Goal: Task Accomplishment & Management: Use online tool/utility

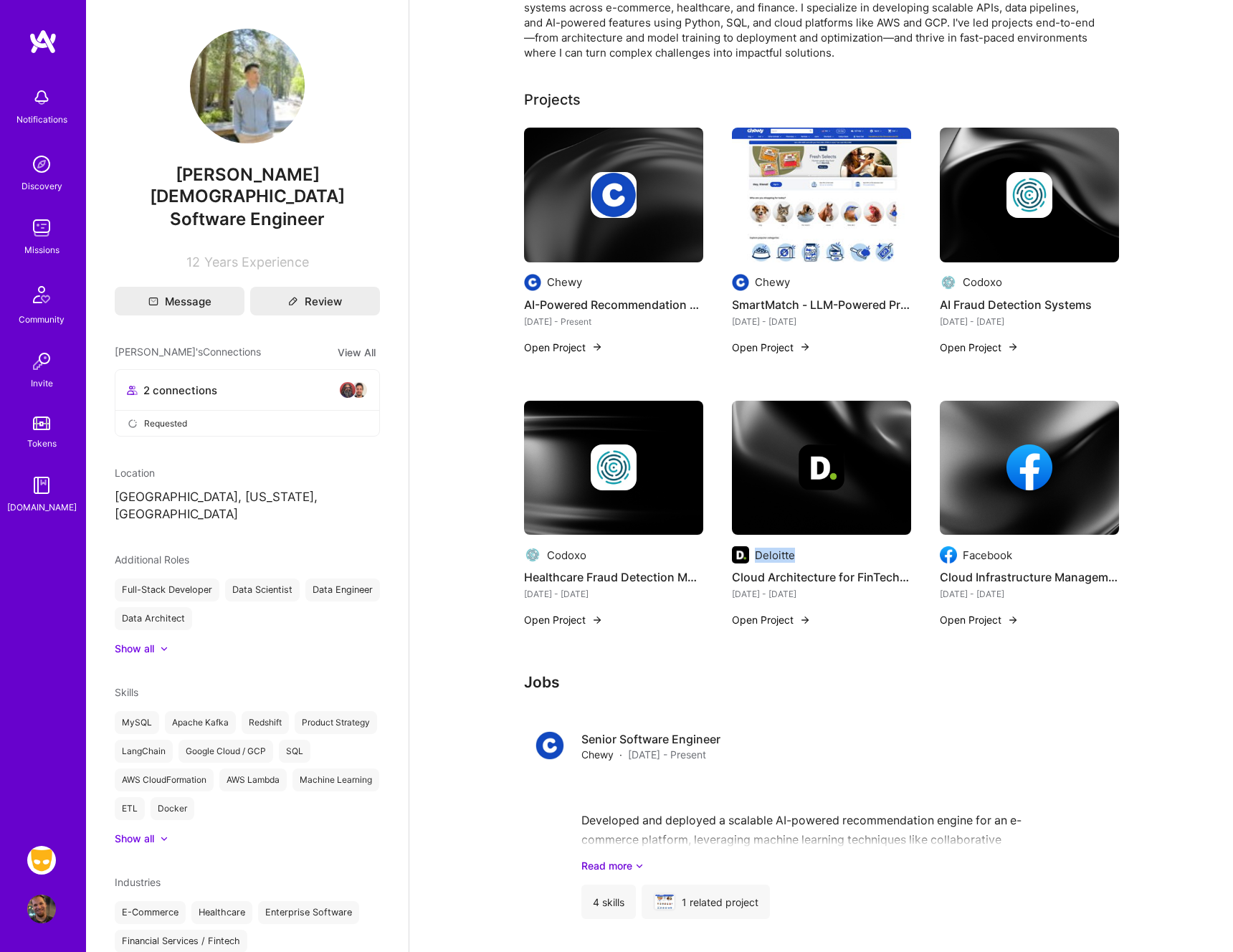
scroll to position [19, 0]
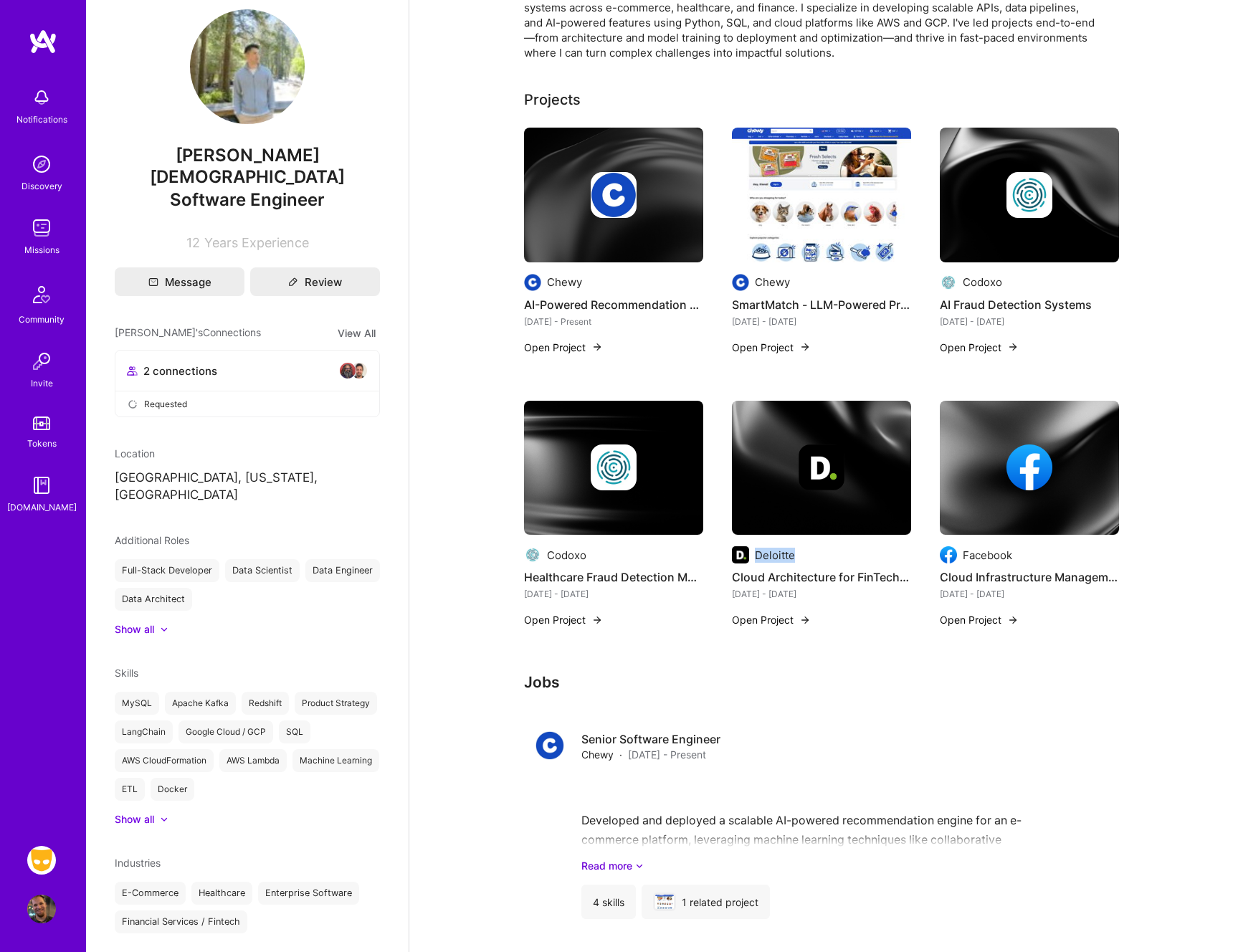
click at [26, 864] on link "Grindr: Mobile + BE + Cloud" at bounding box center [41, 860] width 36 height 29
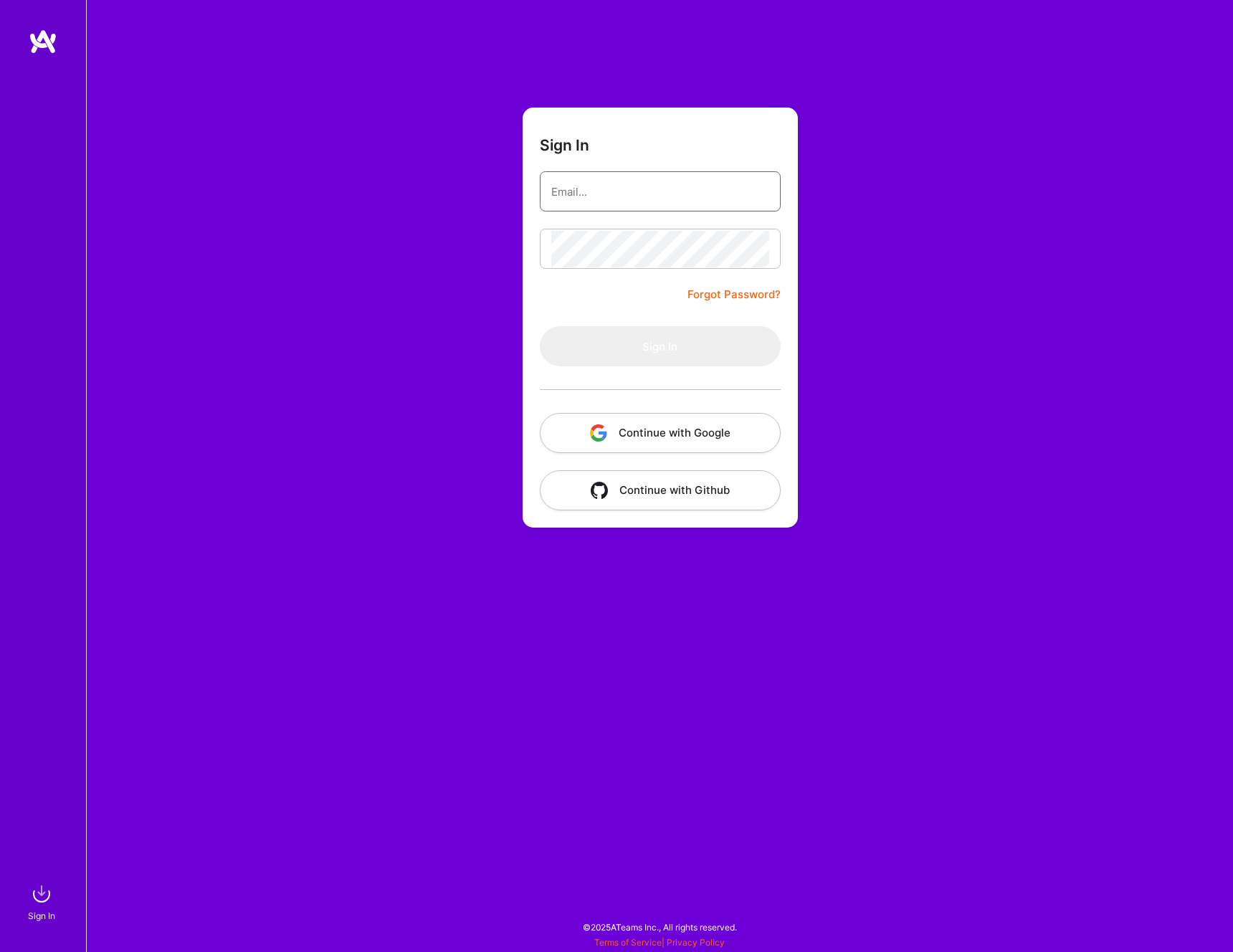
type input "alexander.g.moore1@gmail.com"
click at [654, 338] on button "Sign In" at bounding box center [660, 346] width 241 height 40
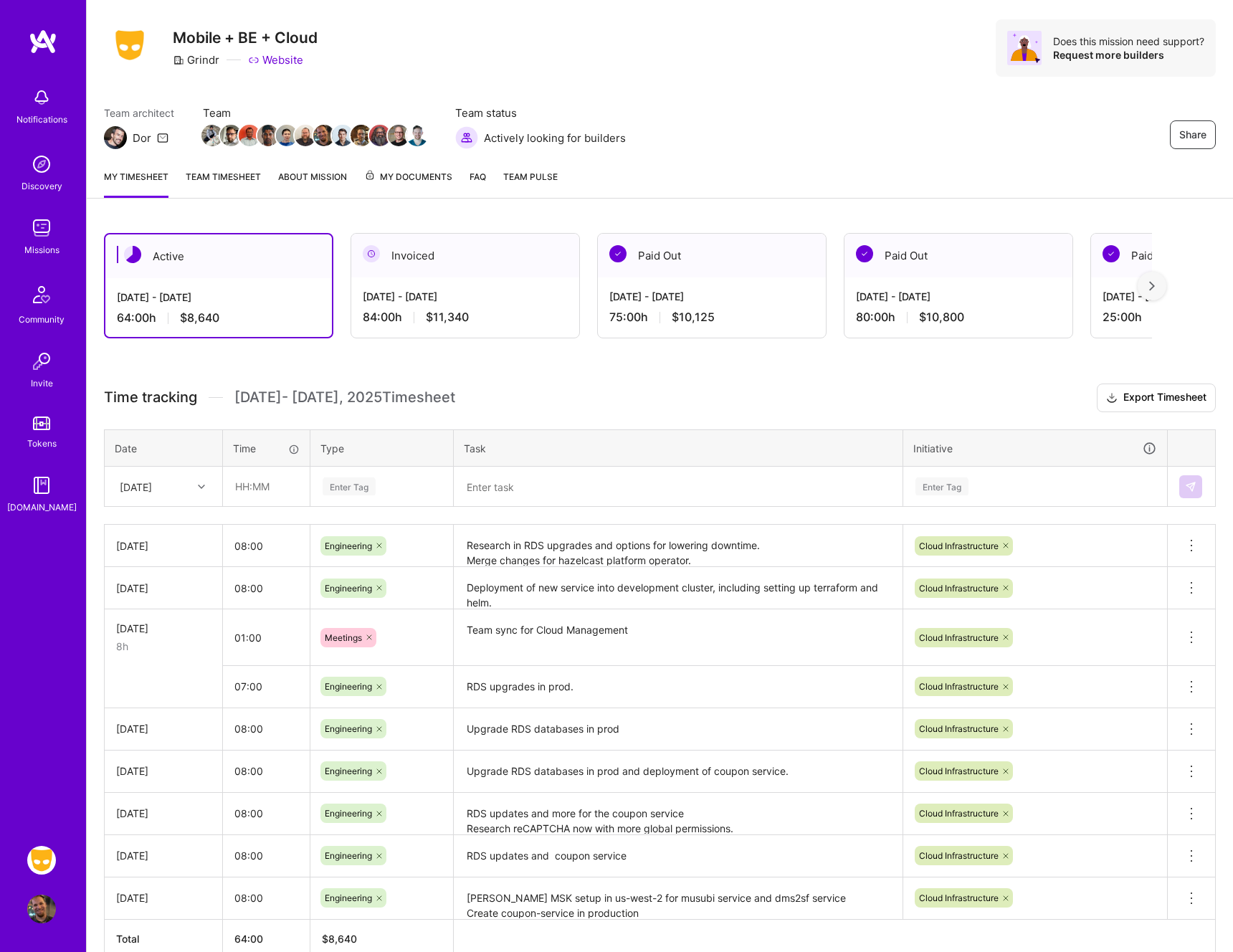
scroll to position [31, 0]
click at [276, 481] on input "text" at bounding box center [266, 486] width 85 height 38
type input "08:00"
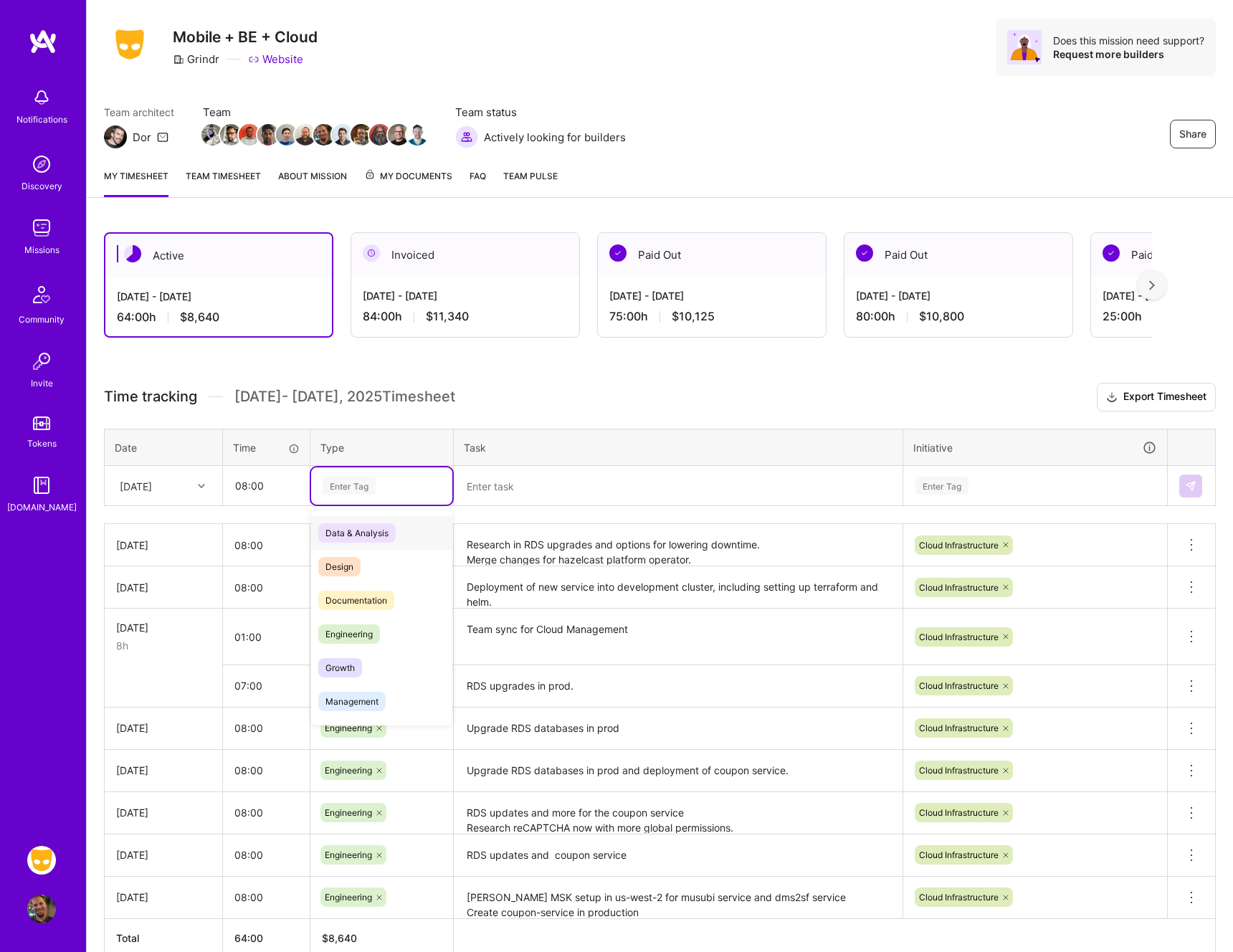
click at [385, 487] on div "Enter Tag" at bounding box center [381, 486] width 121 height 18
click at [351, 621] on div "Engineering" at bounding box center [382, 634] width 141 height 34
click at [984, 486] on div "Enter Tag" at bounding box center [1035, 486] width 242 height 18
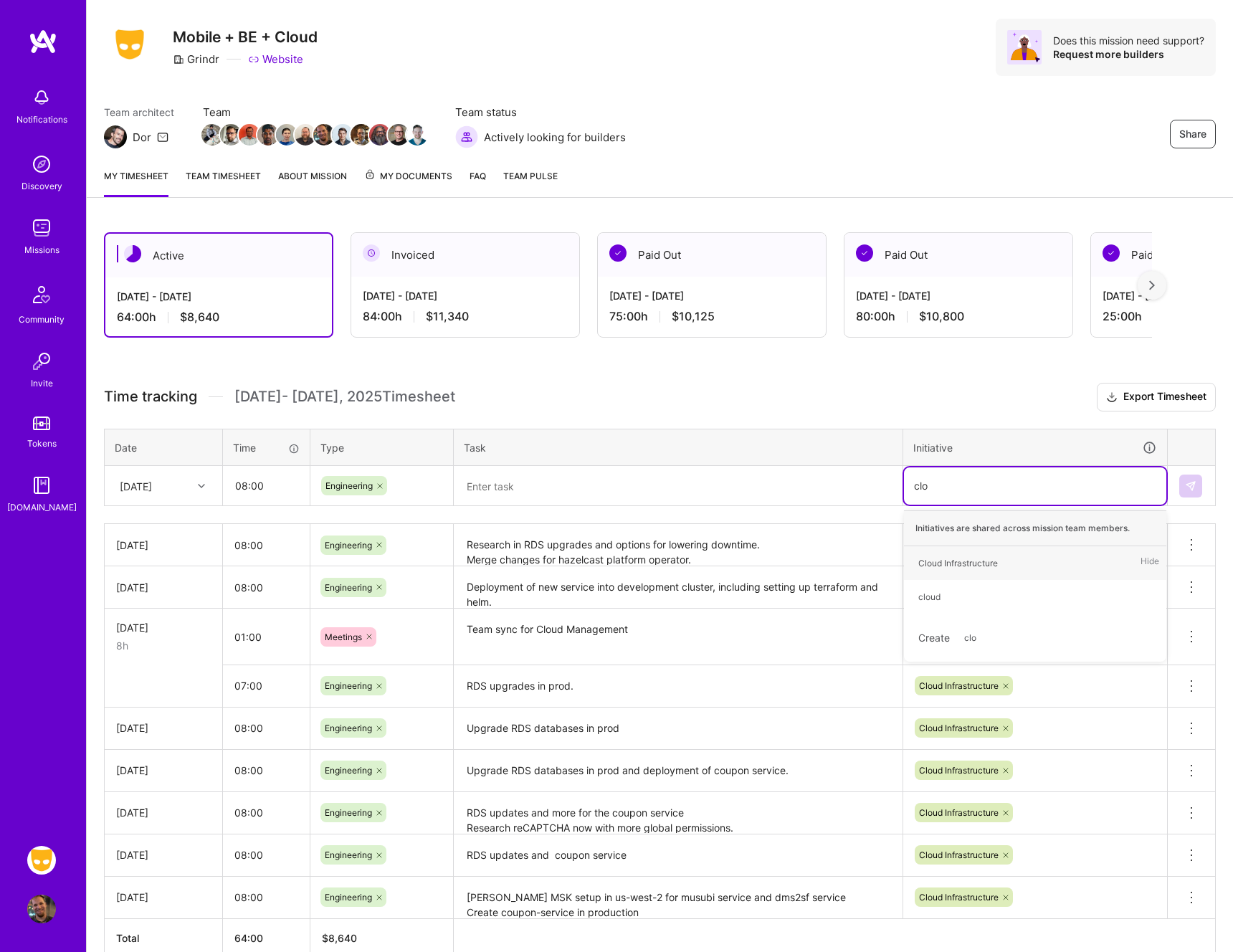
type input "clou"
click at [950, 555] on div "Cloud Infrastructure" at bounding box center [957, 562] width 79 height 15
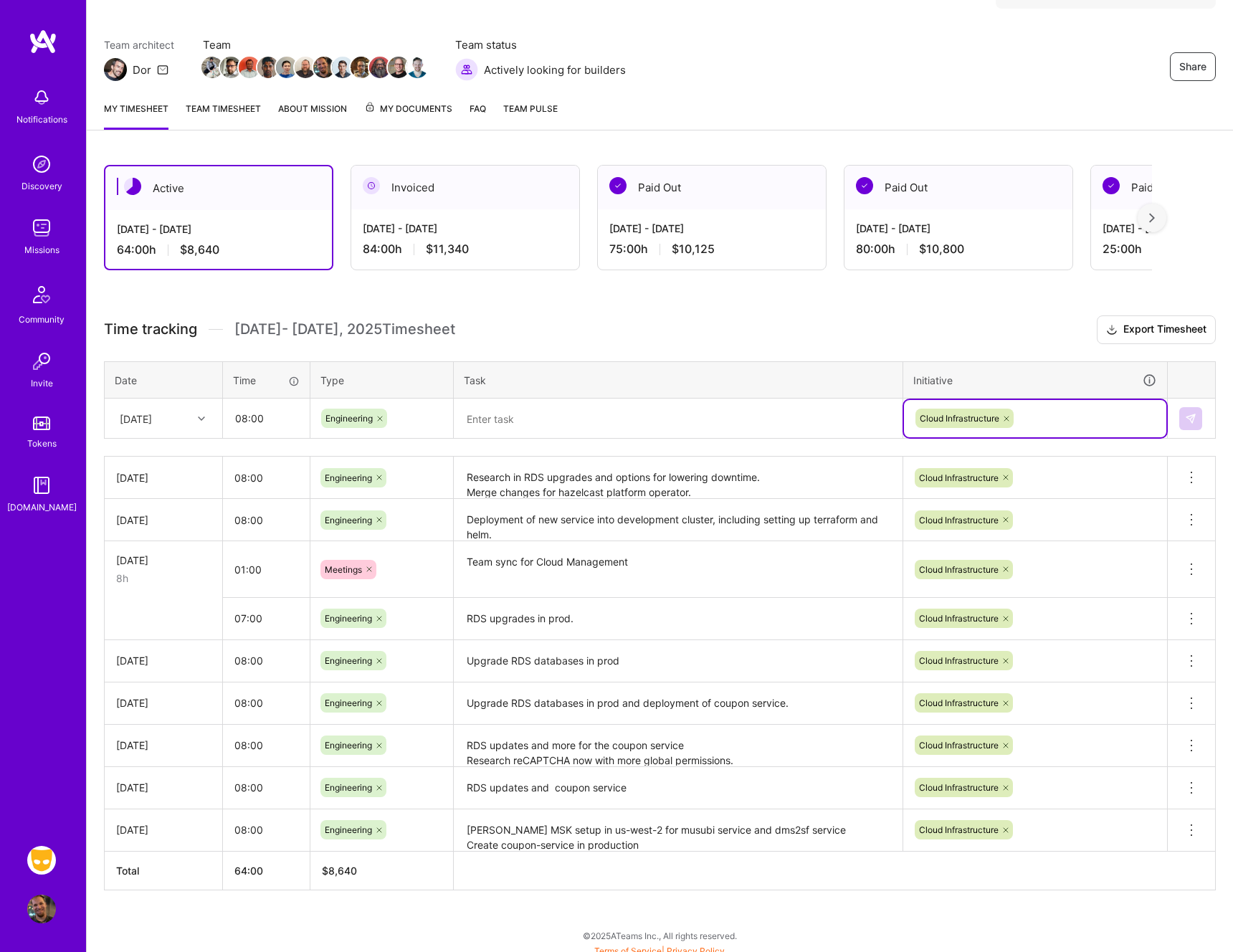
scroll to position [100, 0]
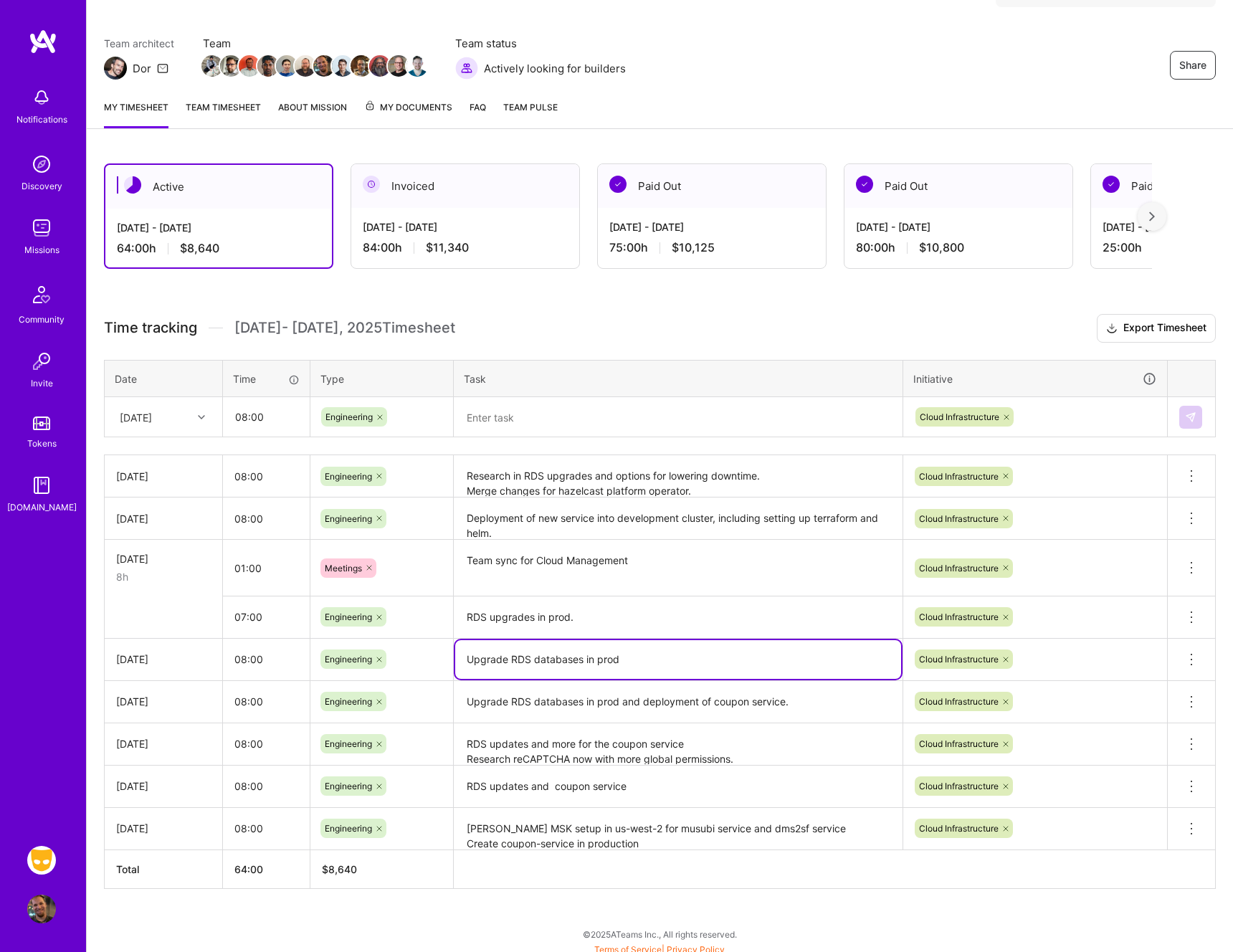
drag, startPoint x: 466, startPoint y: 663, endPoint x: 586, endPoint y: 663, distance: 120.0
click at [586, 663] on textarea "Upgrade RDS databases in prod" at bounding box center [678, 659] width 446 height 38
click at [501, 413] on textarea at bounding box center [678, 417] width 446 height 37
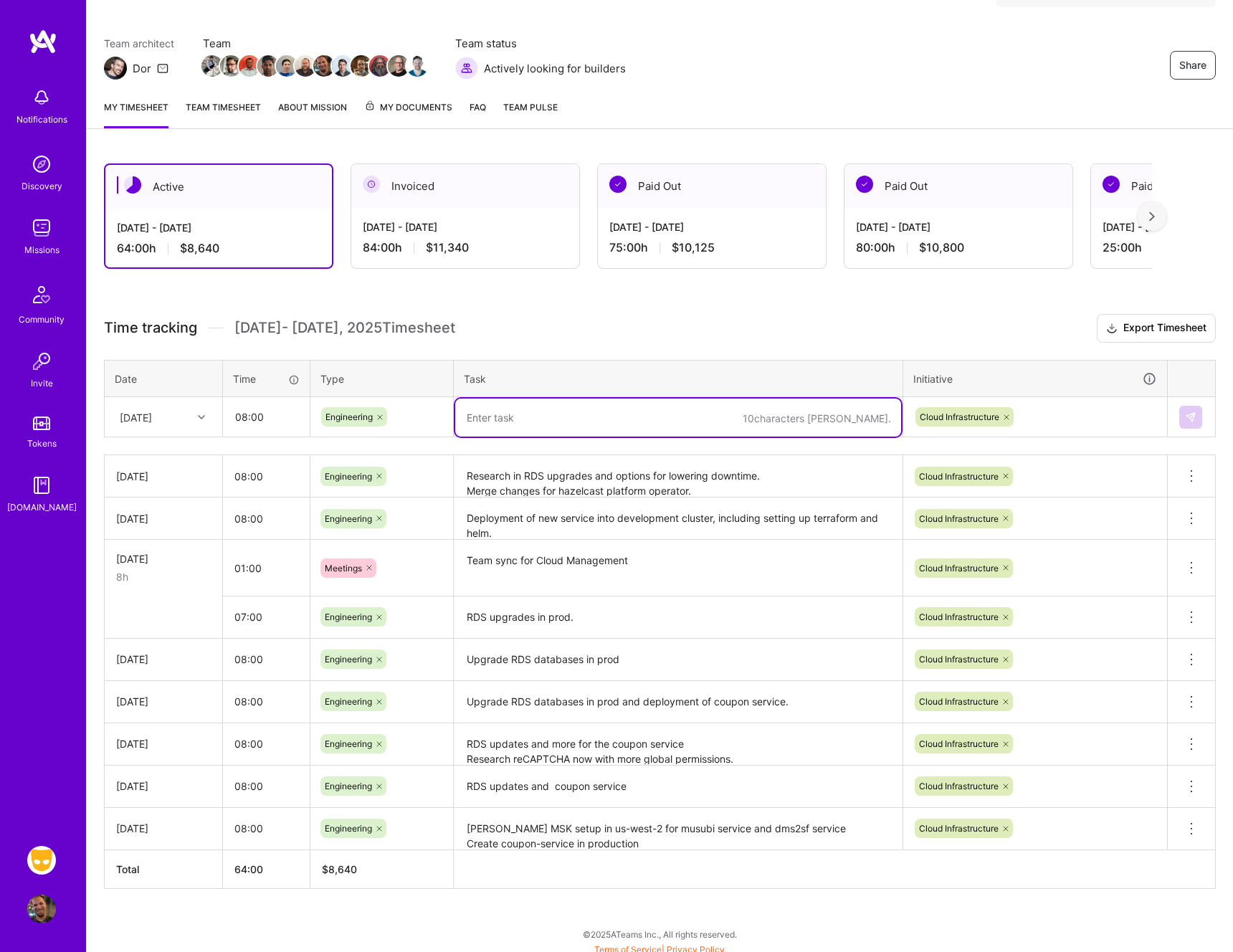
paste textarea "Upgrade RDS databases"
type textarea "Upgrade RDS databases and resiliancy"
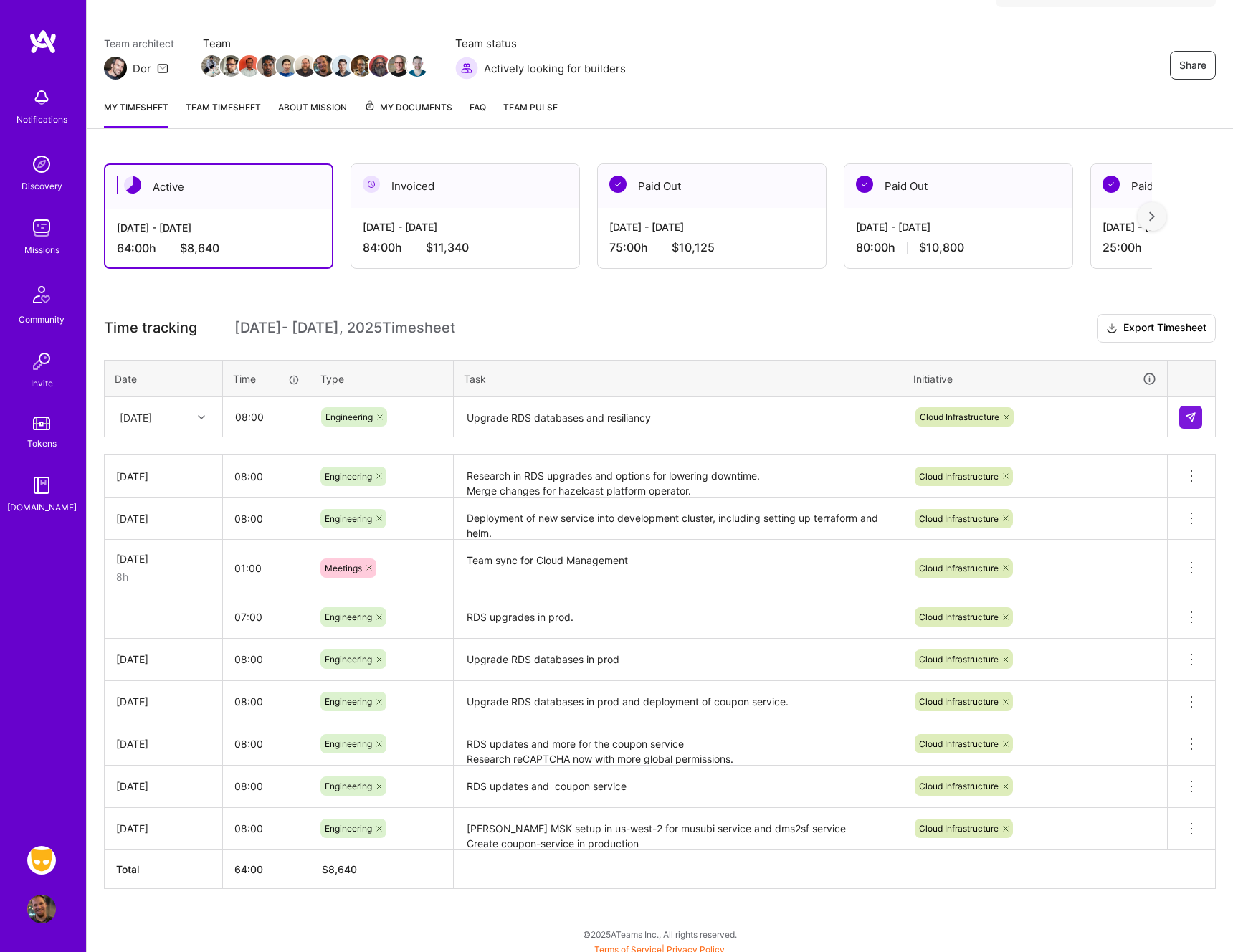
click at [651, 253] on div "75:00 h $10,125" at bounding box center [712, 247] width 205 height 15
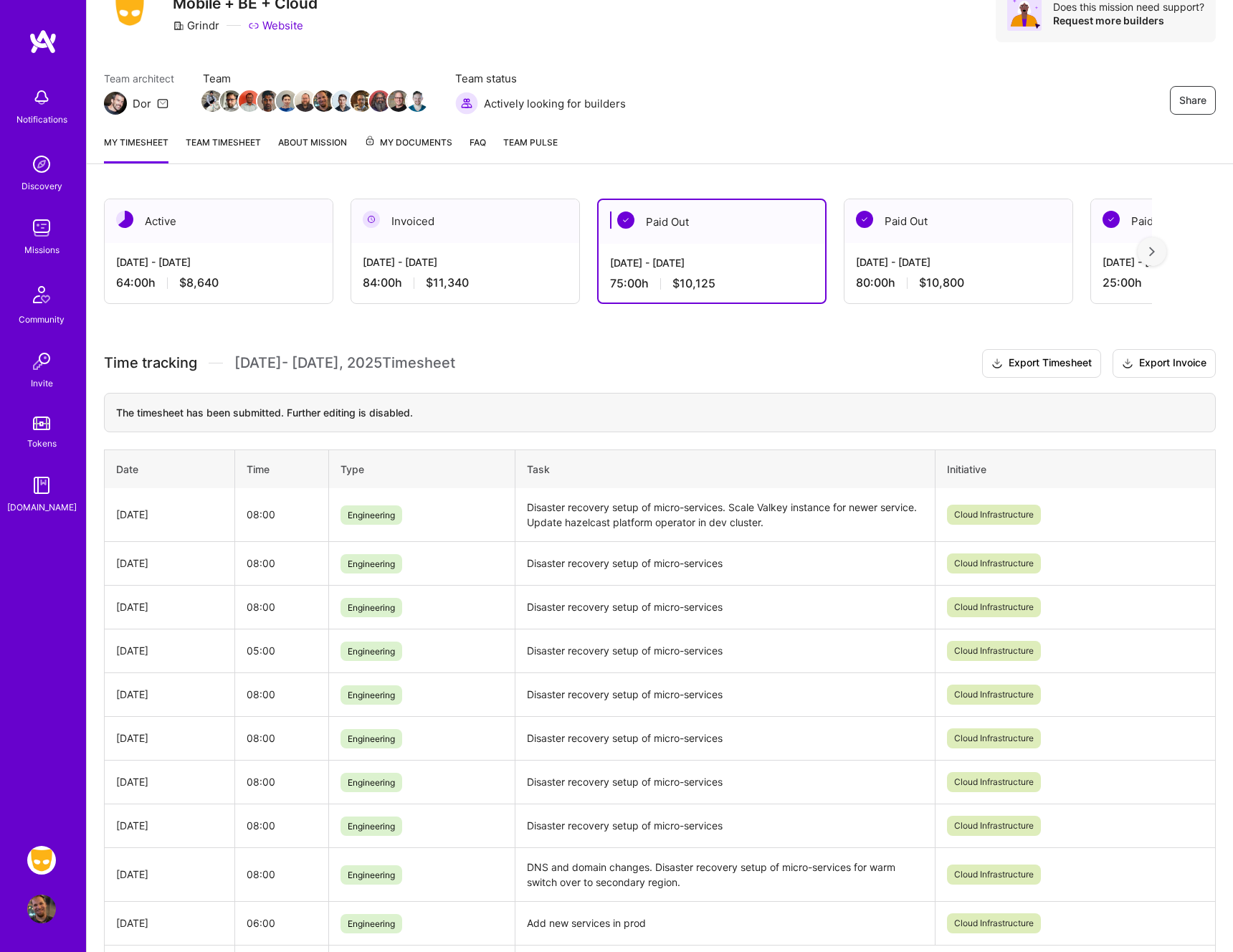
scroll to position [68, 0]
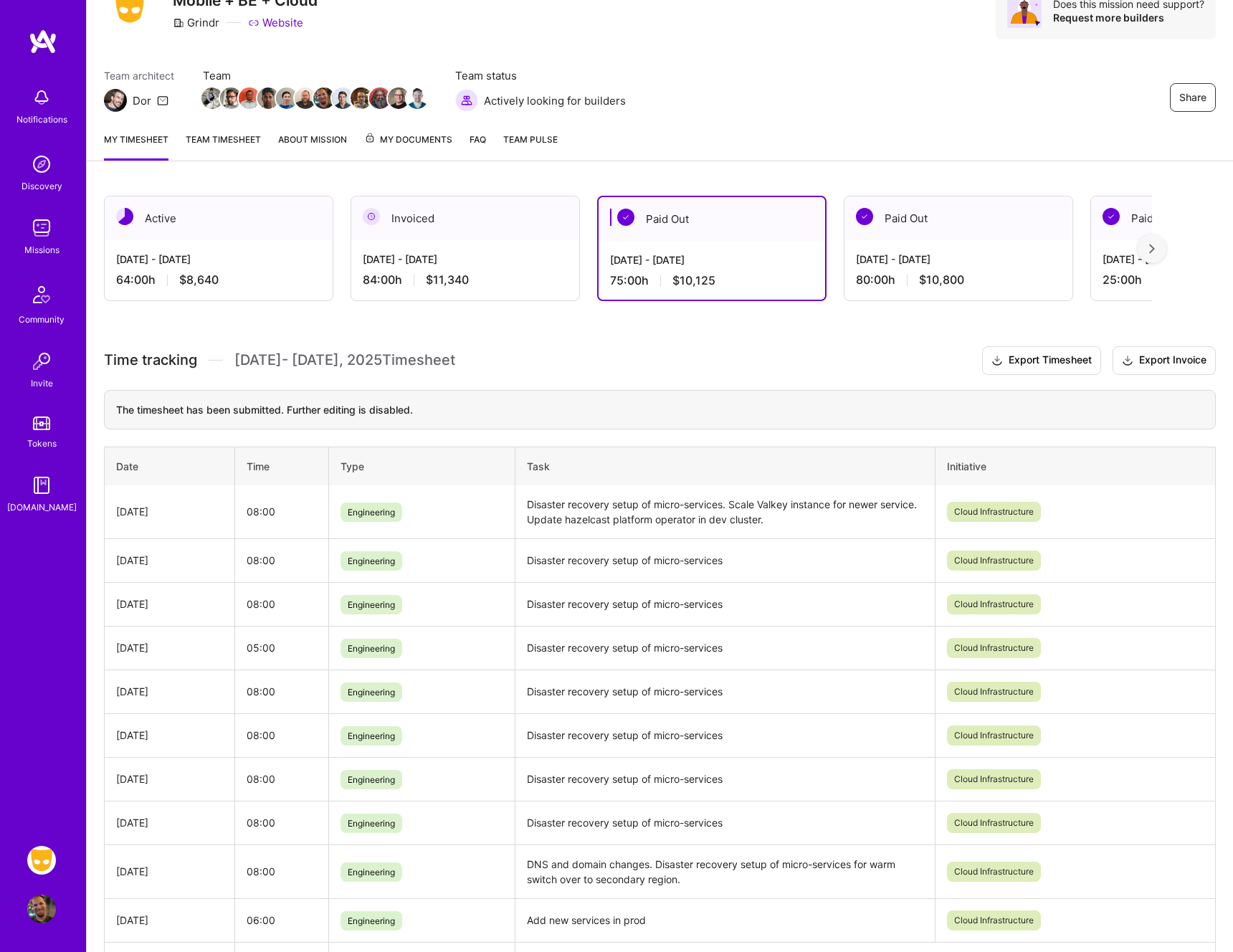
click at [243, 275] on div "64:00 h $8,640" at bounding box center [218, 279] width 205 height 15
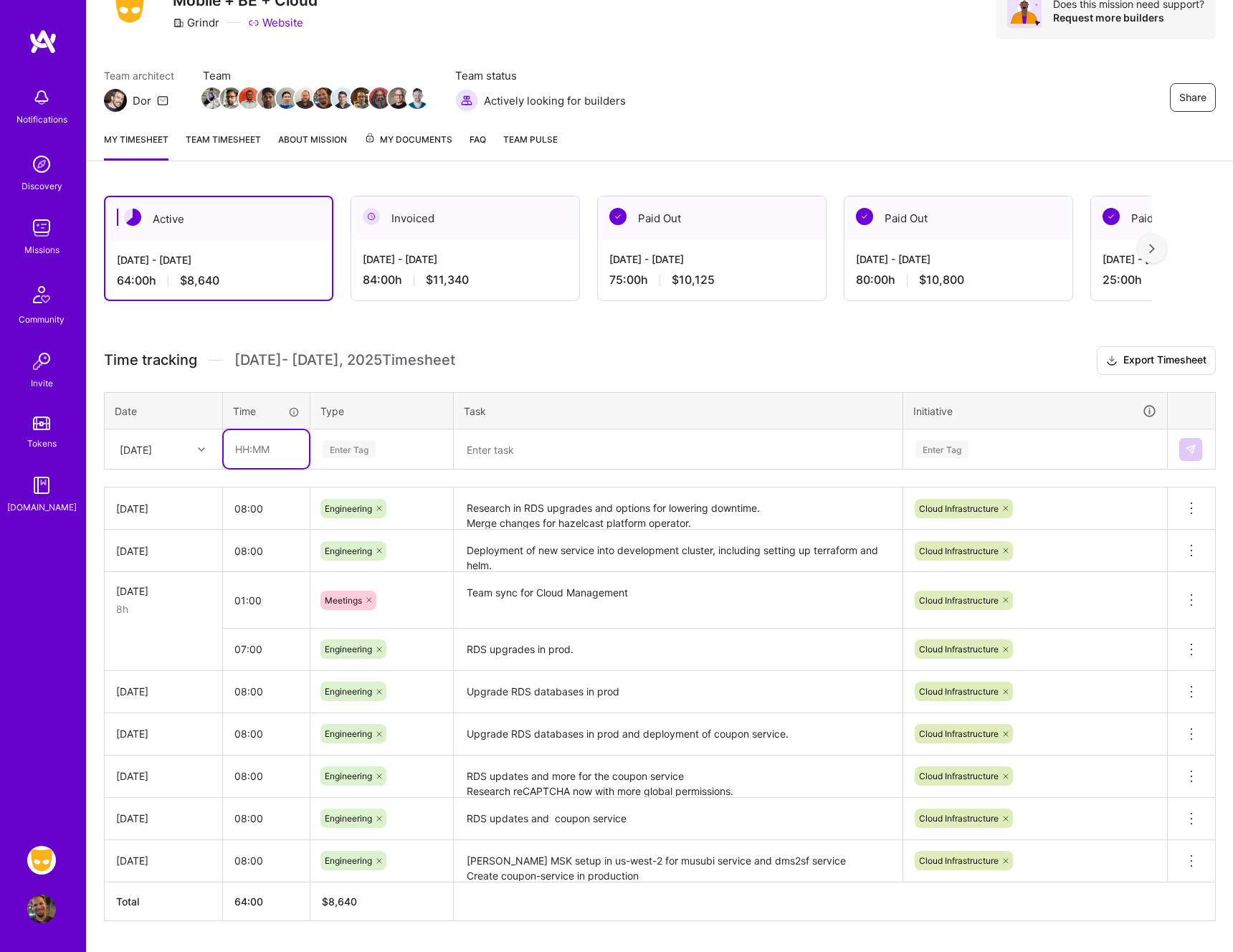
click at [270, 439] on input "text" at bounding box center [266, 449] width 85 height 38
type input "08:00"
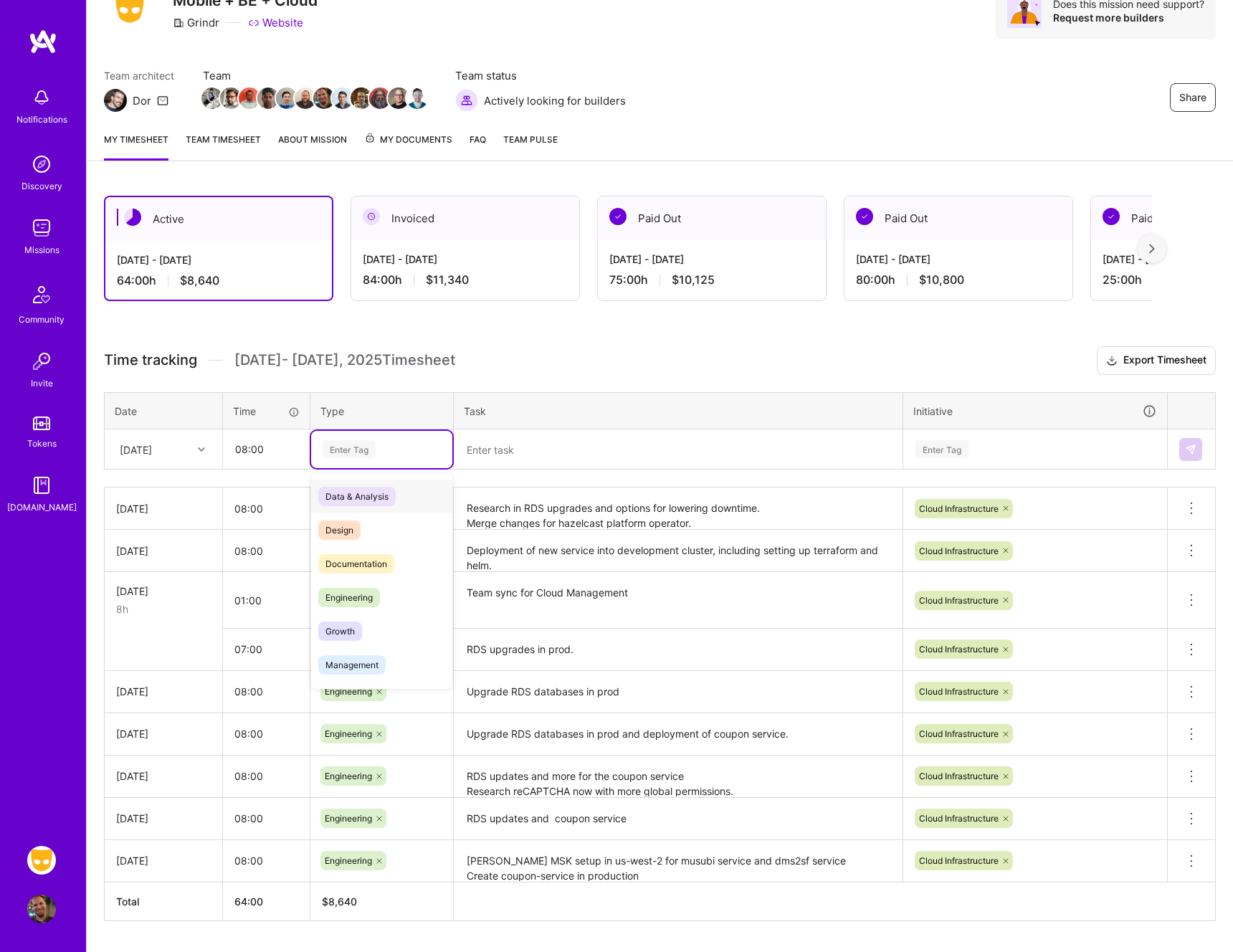
click at [369, 449] on div "Enter Tag" at bounding box center [349, 448] width 53 height 22
type input "en"
click at [337, 525] on span "Engineering" at bounding box center [349, 530] width 62 height 19
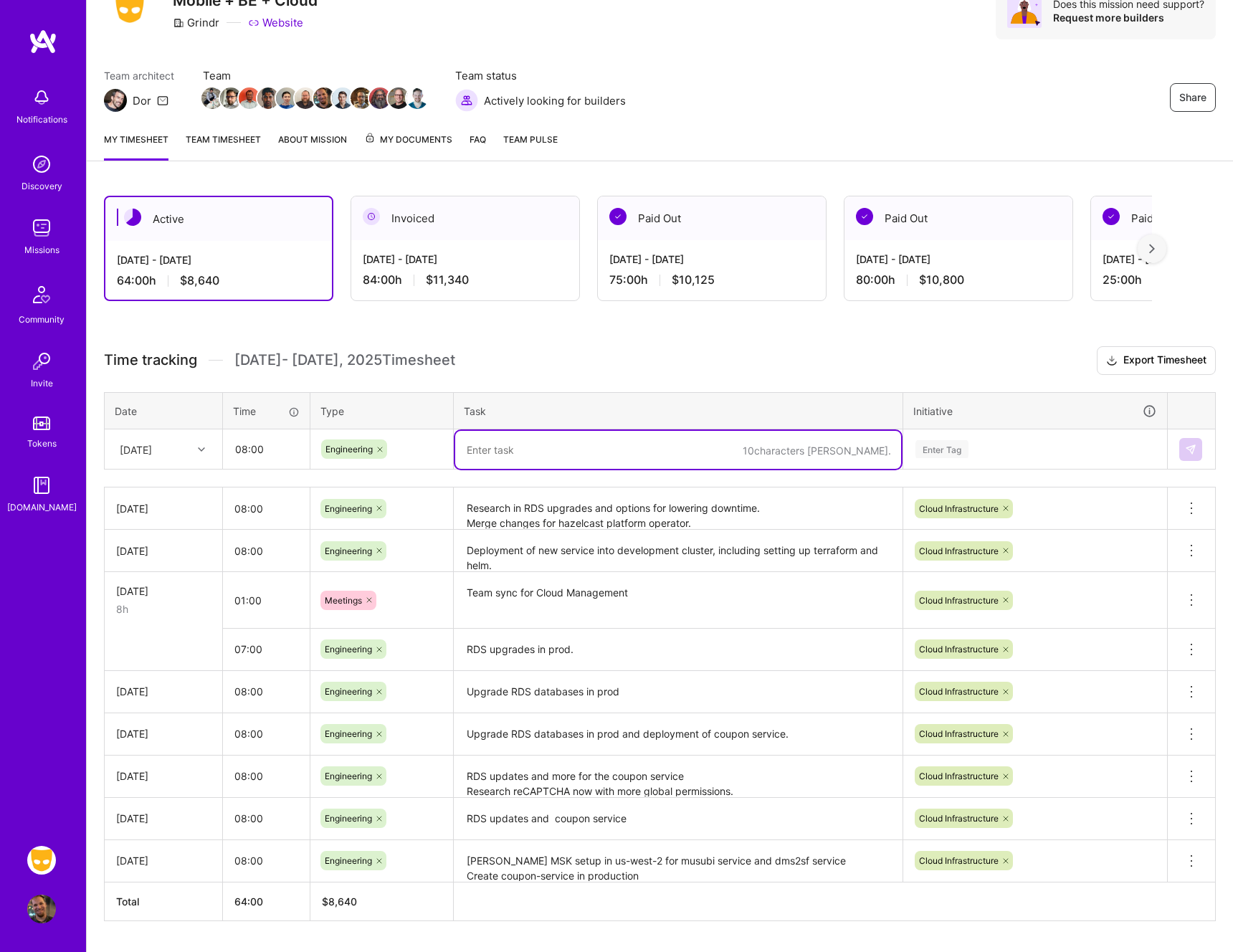
click at [685, 447] on textarea at bounding box center [678, 450] width 446 height 38
paste textarea "Upgrade RDS databases"
type textarea "Upgrade RDS databases and RDS resiliancy"
click at [953, 449] on div "Enter Tag" at bounding box center [942, 448] width 53 height 22
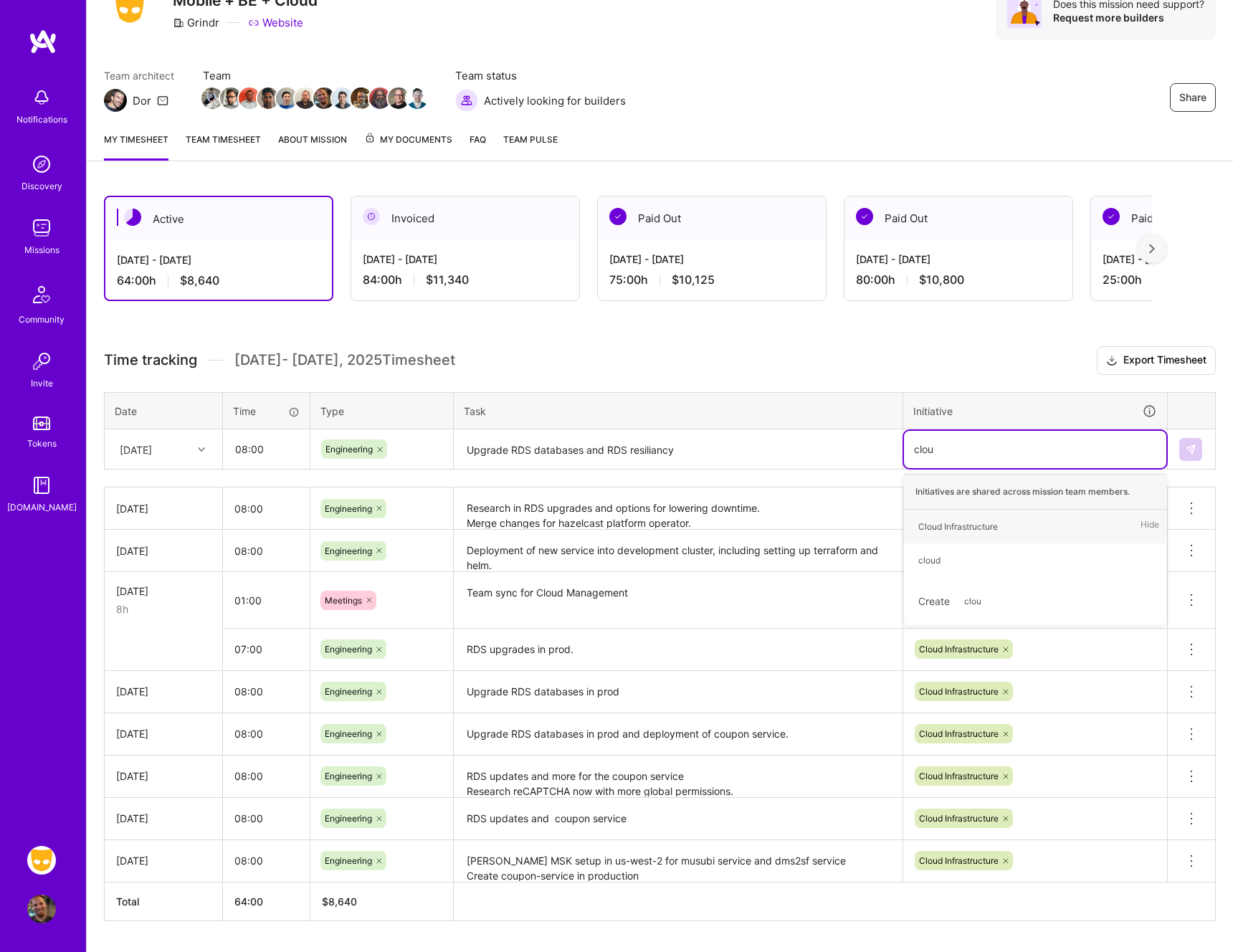
type input "cloud"
click at [946, 518] on span "Cloud Infrastructure" at bounding box center [958, 527] width 94 height 19
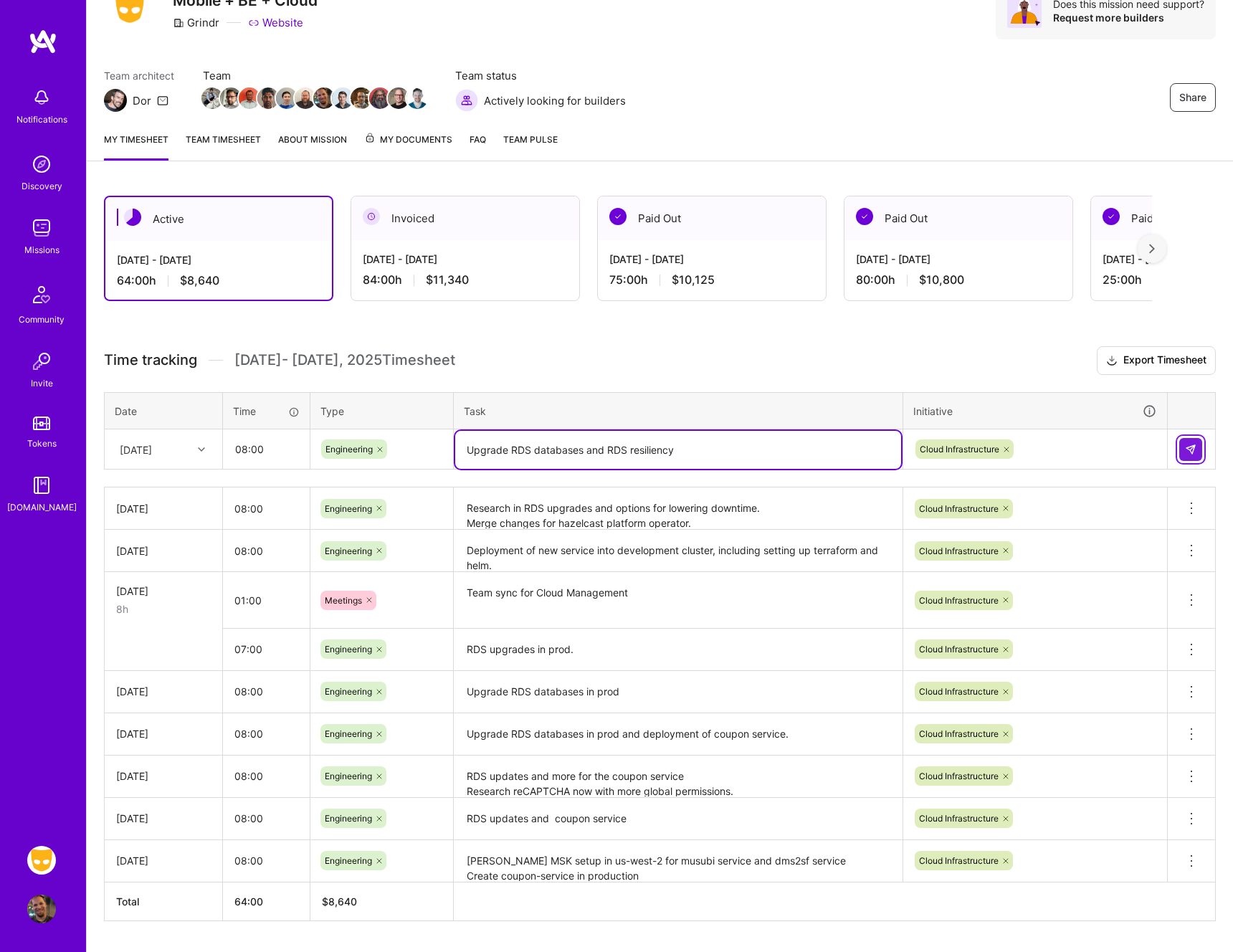
type textarea "Upgrade RDS databases and RDS resiliency"
click at [1192, 453] on img at bounding box center [1190, 449] width 11 height 11
